Goal: Information Seeking & Learning: Learn about a topic

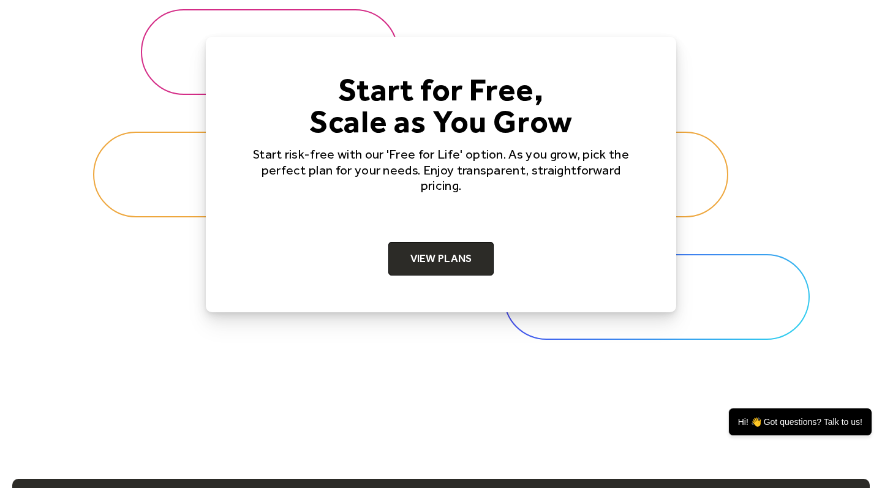
scroll to position [3728, 0]
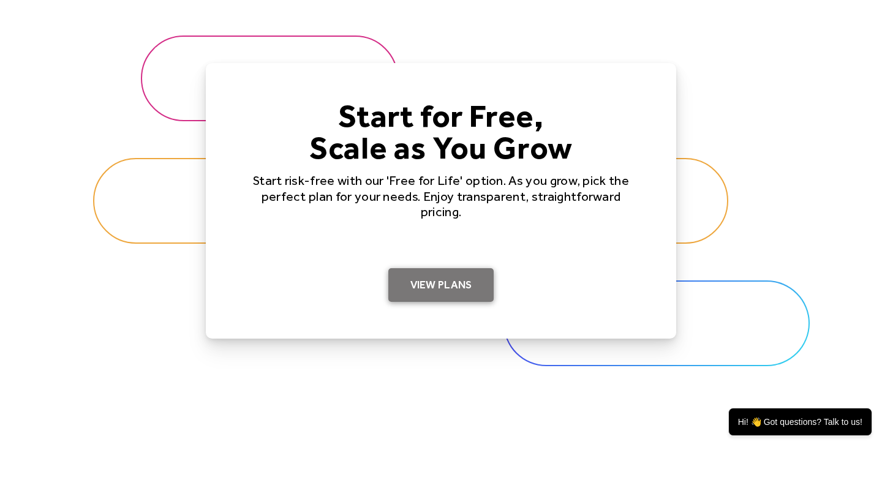
click at [446, 289] on link "View Plans" at bounding box center [441, 285] width 106 height 34
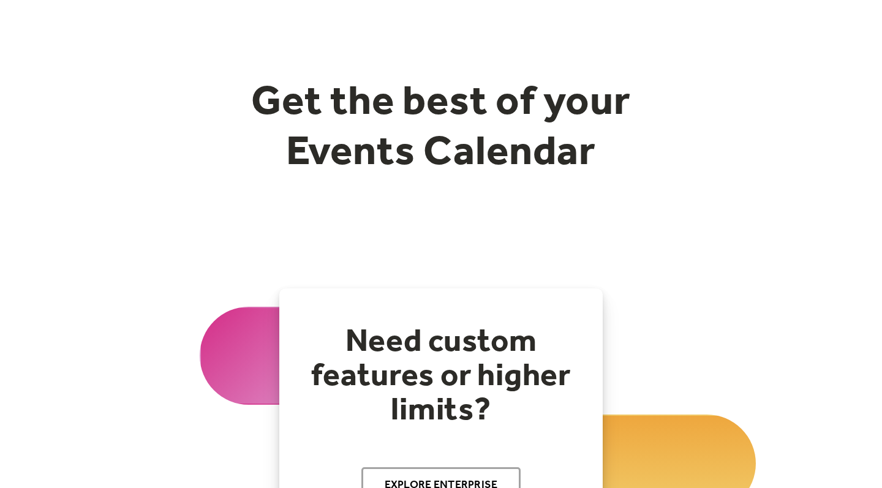
scroll to position [138, 0]
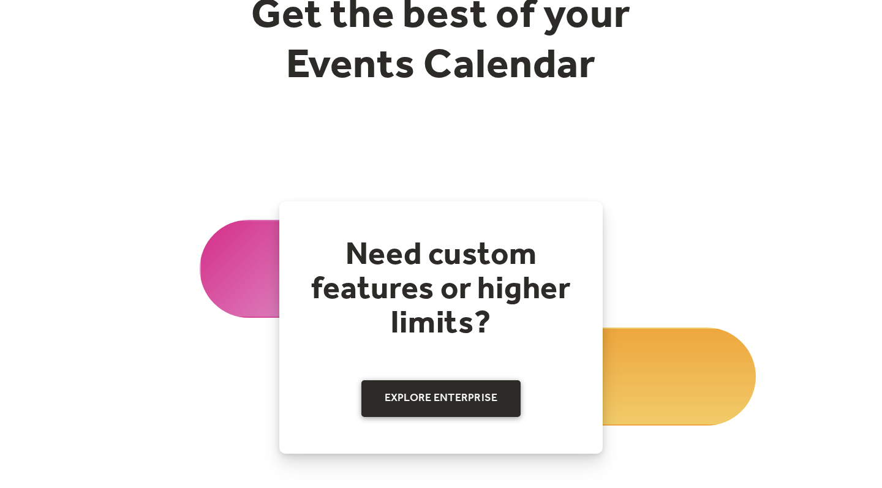
click at [456, 406] on link "Explore Enterprise" at bounding box center [441, 398] width 160 height 37
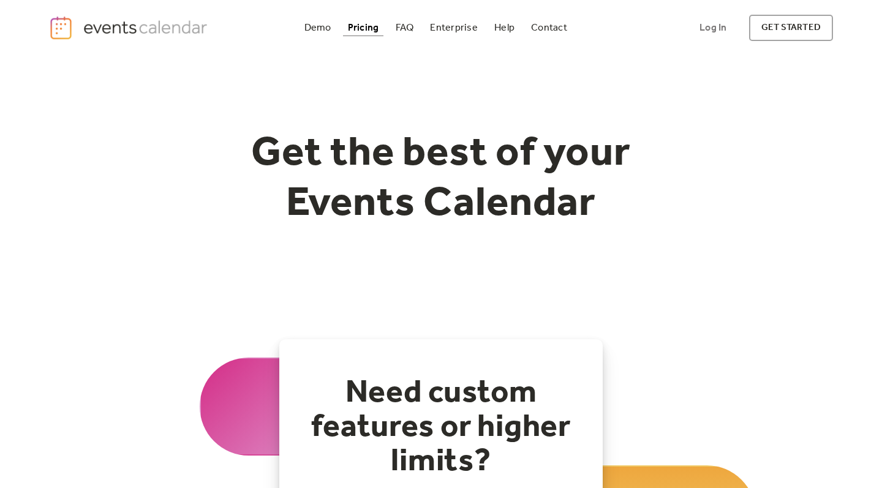
scroll to position [0, 0]
click at [191, 39] on img at bounding box center [130, 27] width 162 height 25
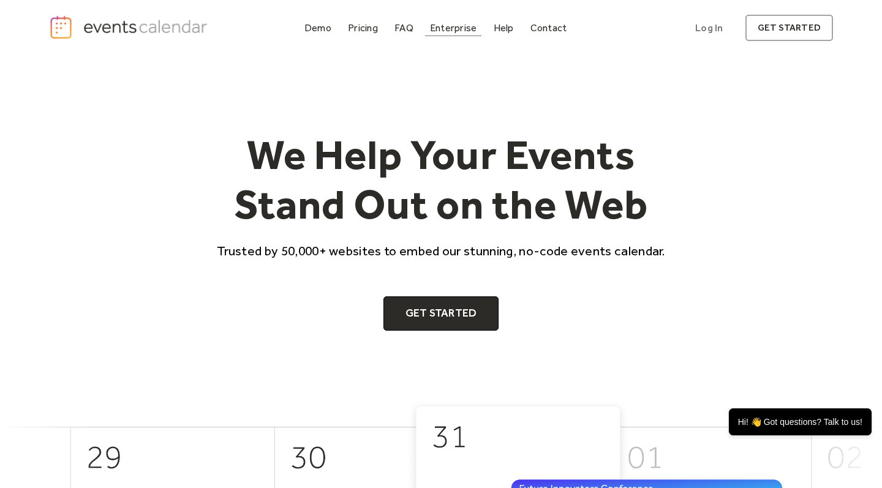
click at [451, 30] on div "Enterprise" at bounding box center [453, 28] width 47 height 7
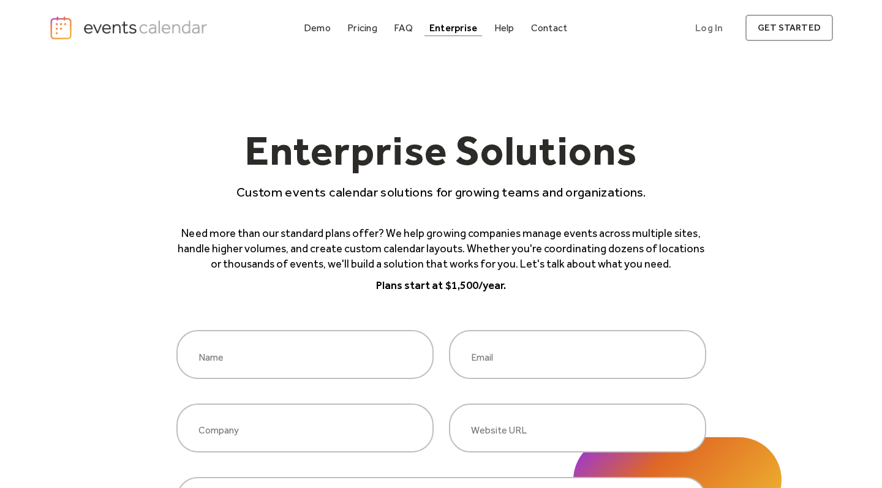
click at [128, 34] on img "home" at bounding box center [130, 27] width 162 height 25
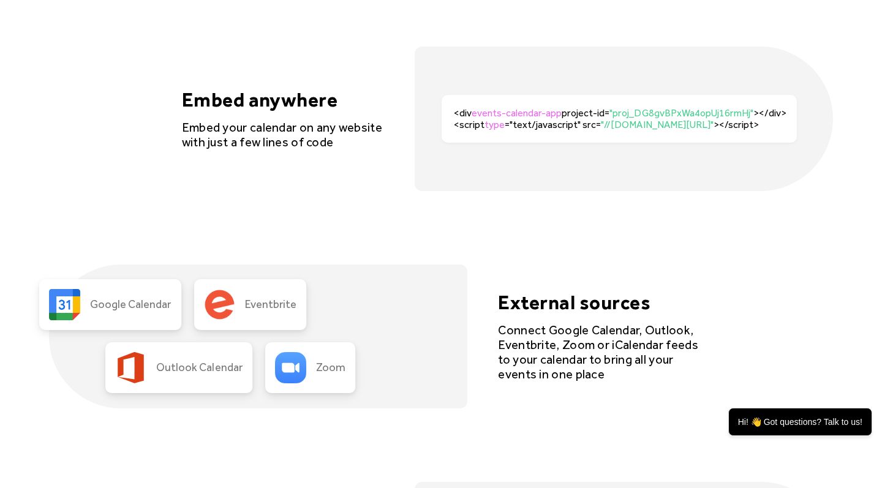
scroll to position [2510, 0]
